Goal: Transaction & Acquisition: Book appointment/travel/reservation

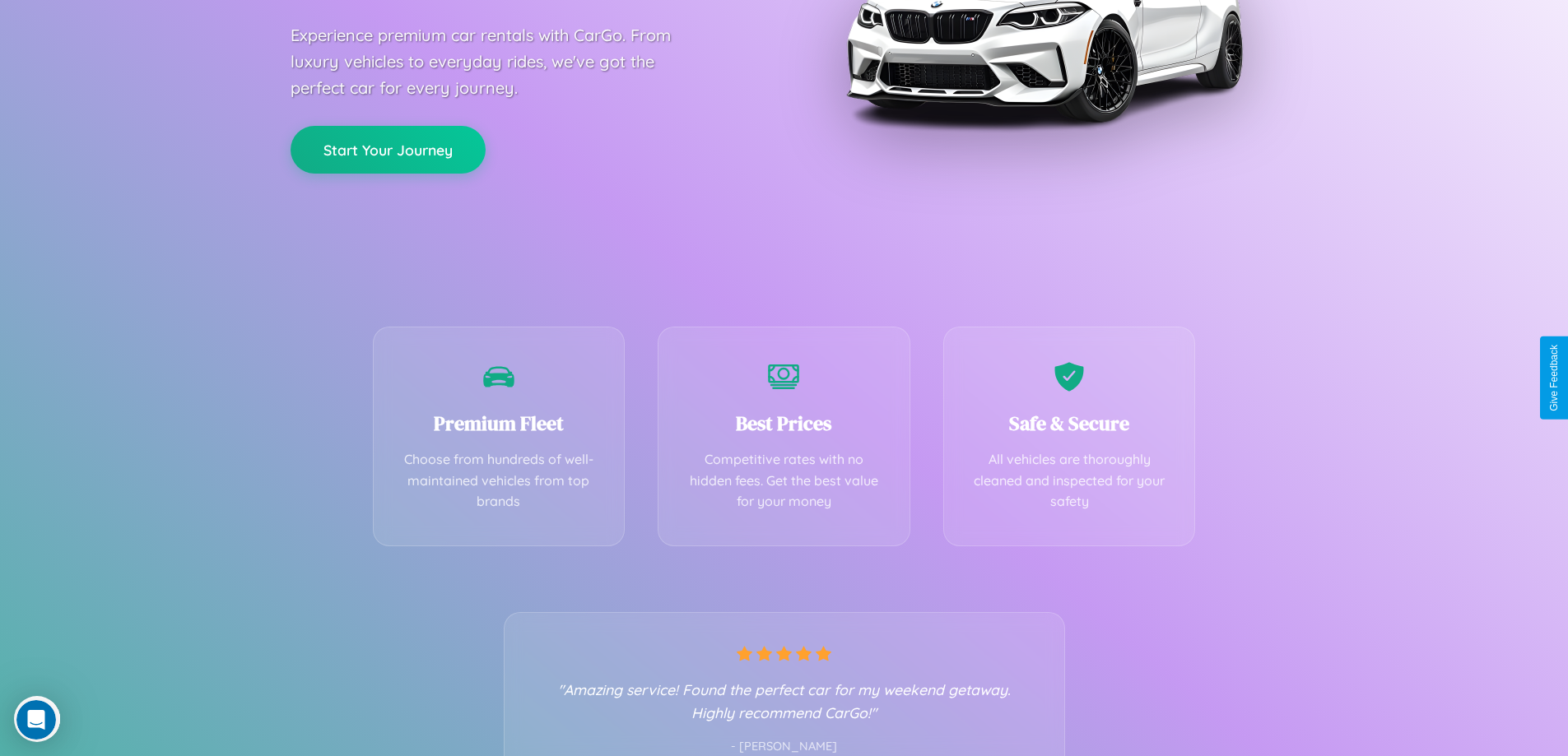
scroll to position [324, 0]
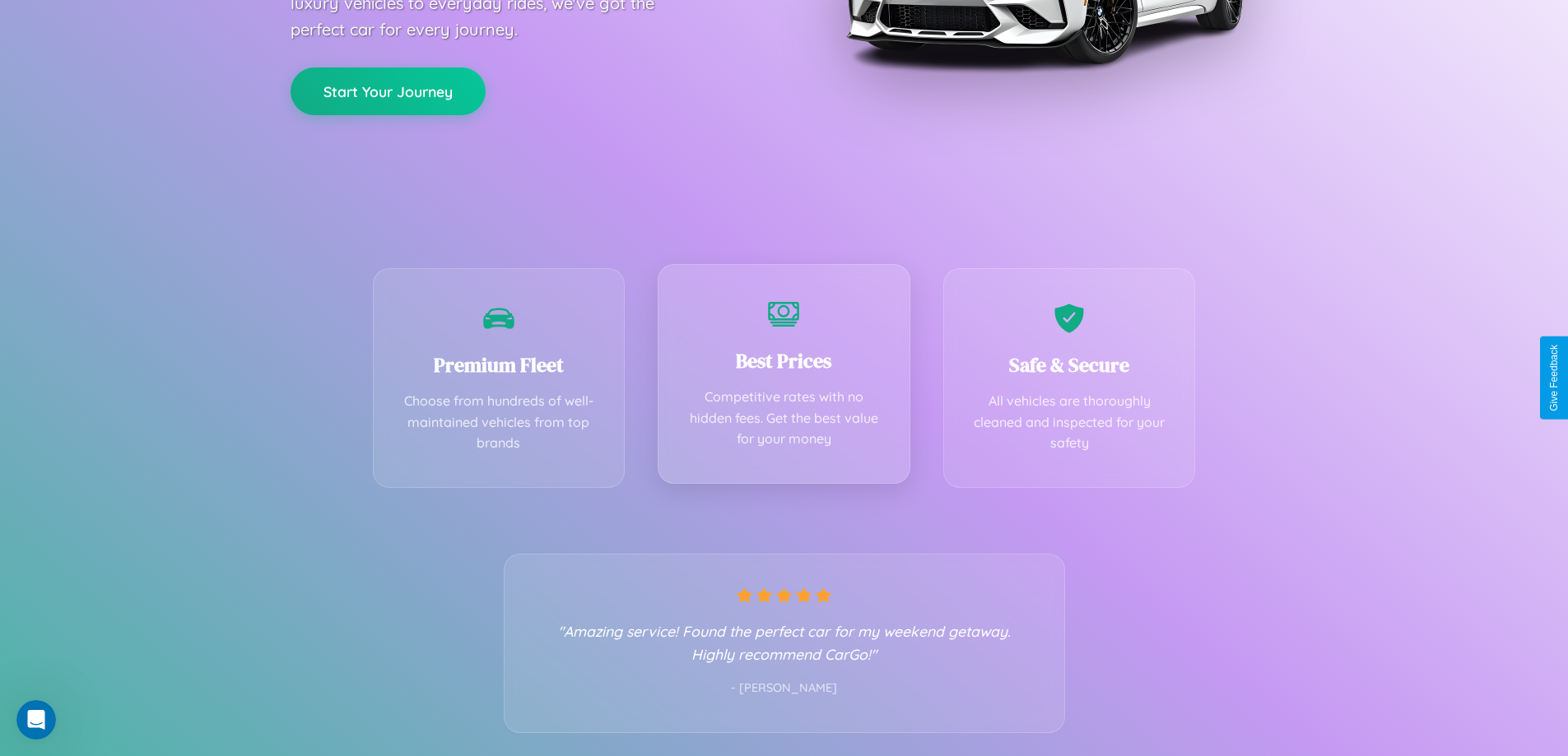
click at [784, 378] on div "Best Prices Competitive rates with no hidden fees. Get the best value for your …" at bounding box center [784, 373] width 252 height 219
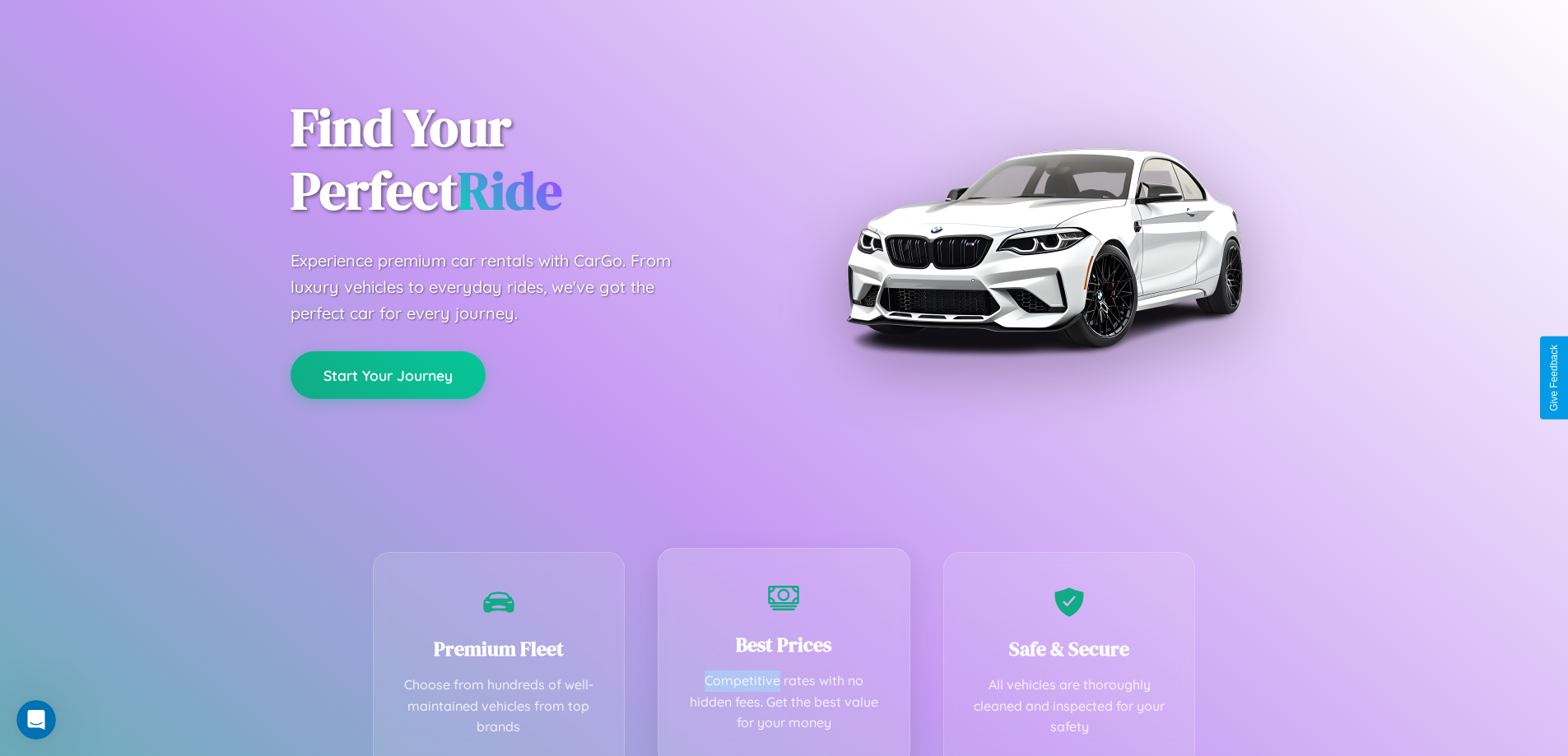
scroll to position [0, 0]
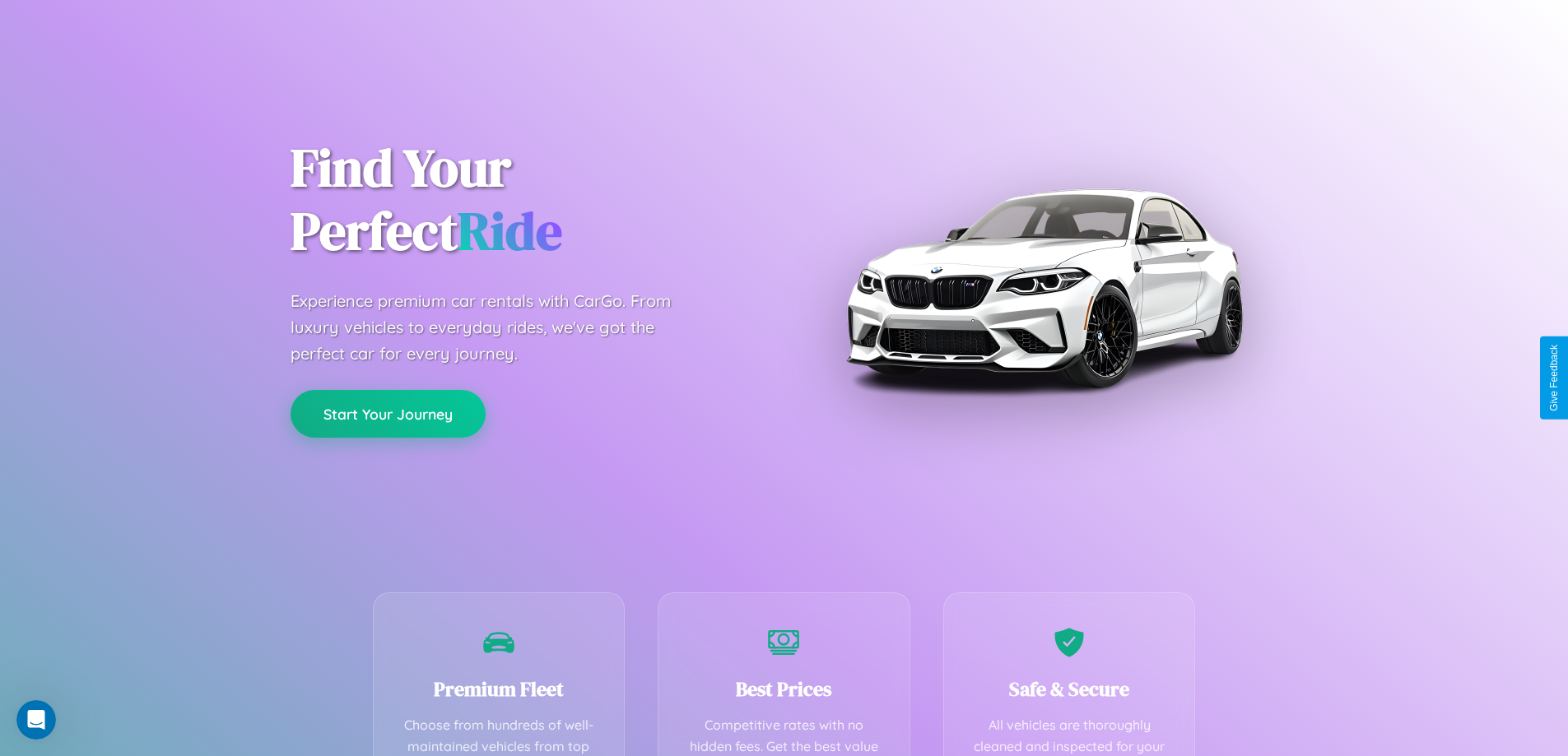
click at [388, 414] on button "Start Your Journey" at bounding box center [388, 413] width 195 height 47
click at [388, 413] on button "Start Your Journey" at bounding box center [388, 413] width 195 height 47
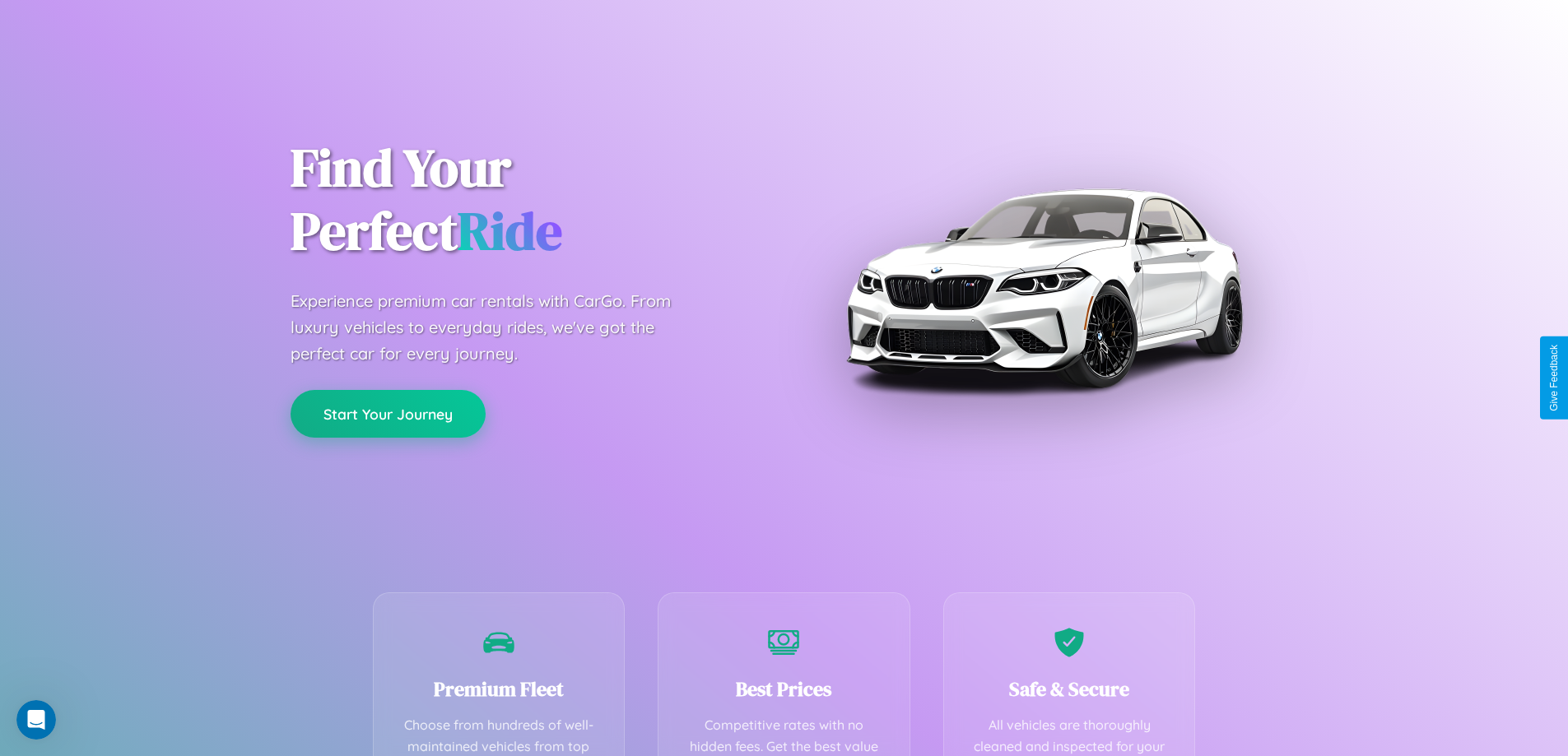
click at [388, 413] on button "Start Your Journey" at bounding box center [388, 413] width 195 height 47
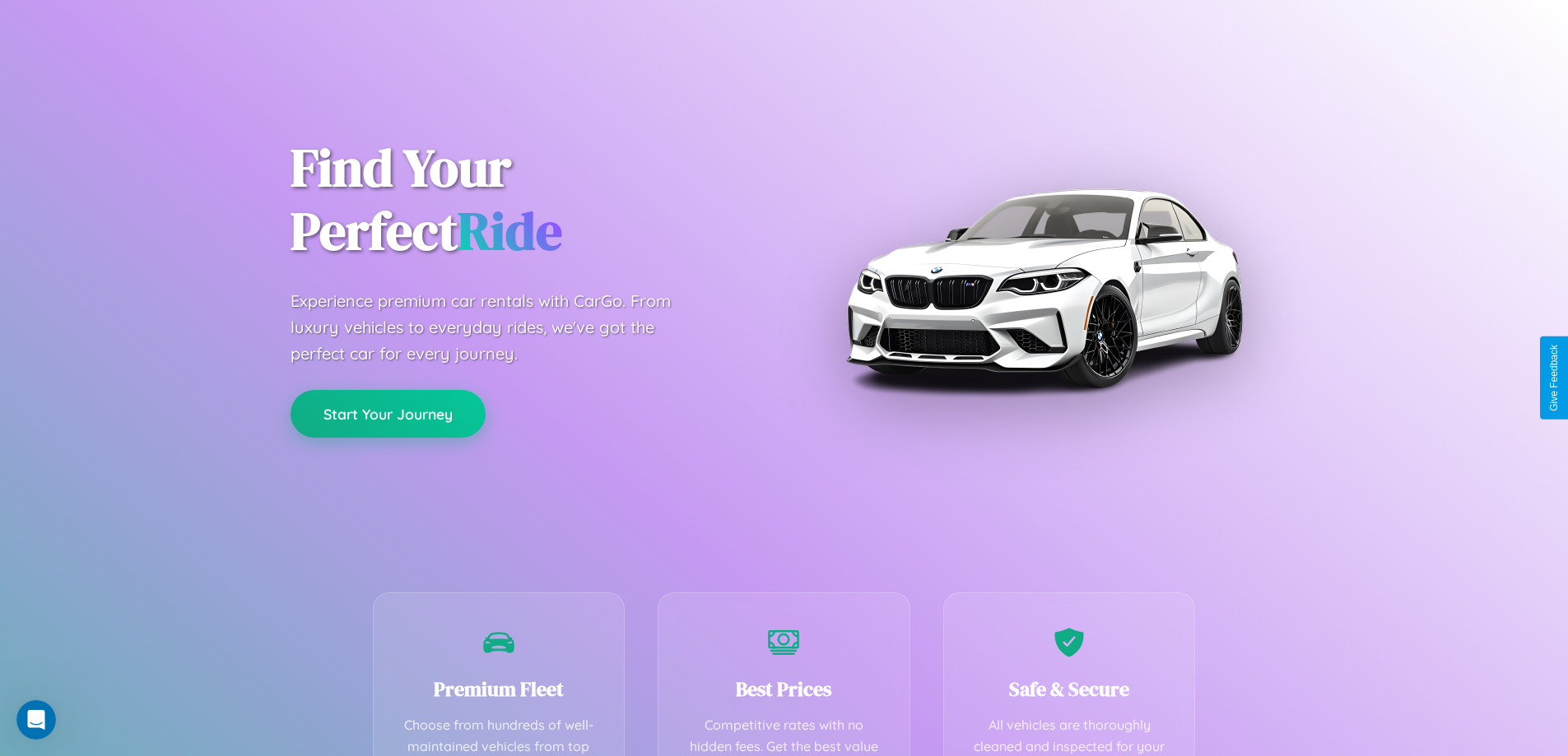
click at [388, 413] on button "Start Your Journey" at bounding box center [388, 413] width 195 height 47
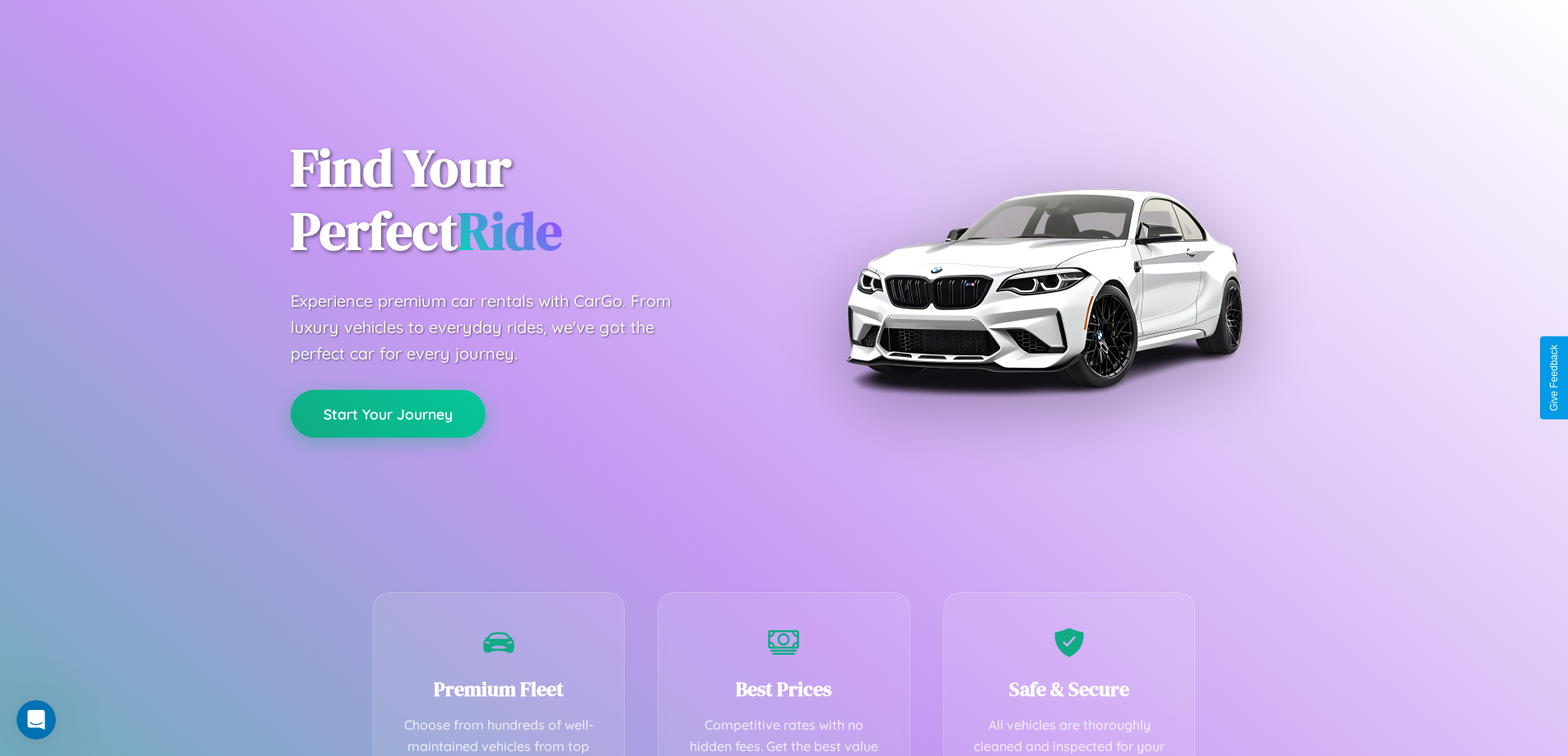
click at [388, 413] on button "Start Your Journey" at bounding box center [388, 413] width 195 height 47
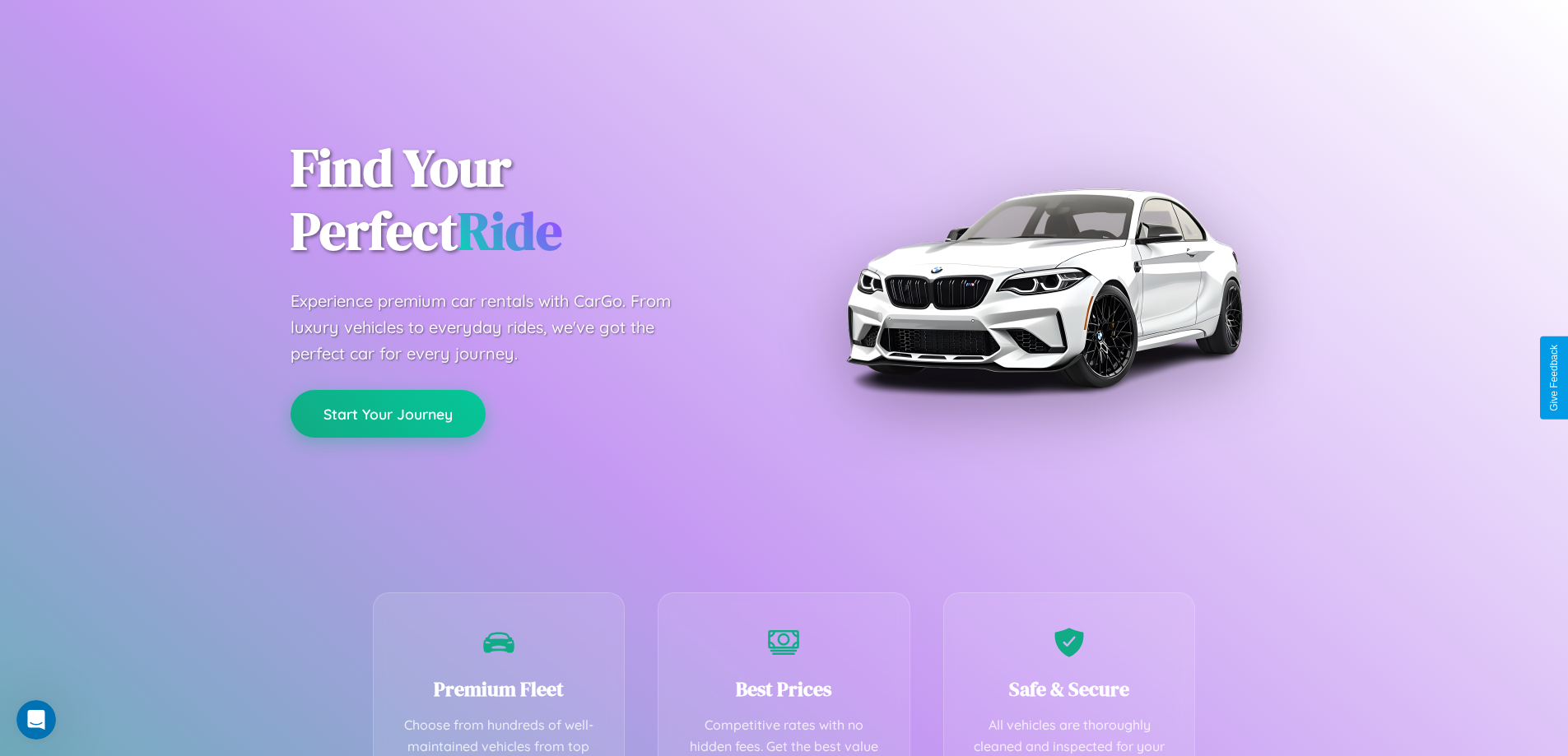
click at [388, 413] on button "Start Your Journey" at bounding box center [388, 413] width 195 height 47
